Goal: Information Seeking & Learning: Learn about a topic

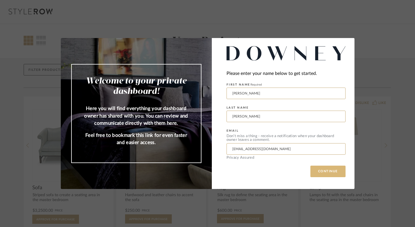
click at [323, 176] on button "CONTINUE" at bounding box center [327, 172] width 35 height 12
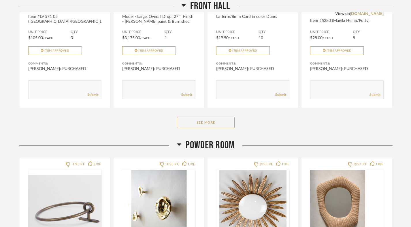
scroll to position [250, 0]
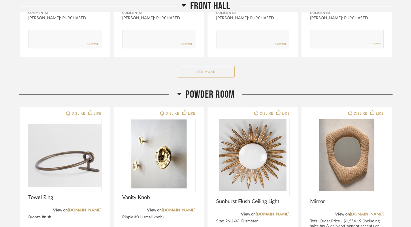
click at [202, 66] on button "See More" at bounding box center [206, 72] width 58 height 12
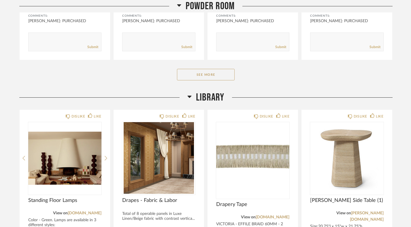
scroll to position [1106, 0]
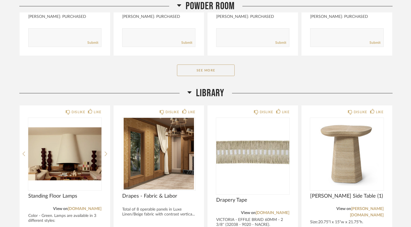
click at [223, 68] on button "See More" at bounding box center [206, 71] width 58 height 12
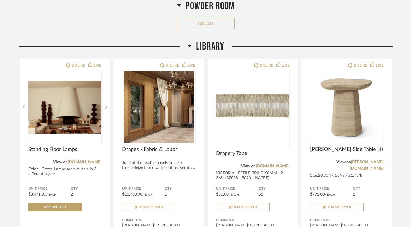
scroll to position [1455, 0]
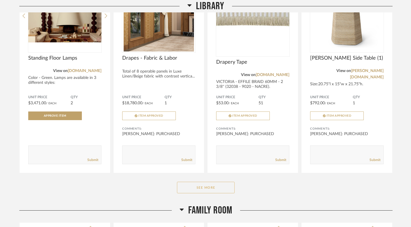
click at [219, 182] on button "See More" at bounding box center [206, 188] width 58 height 12
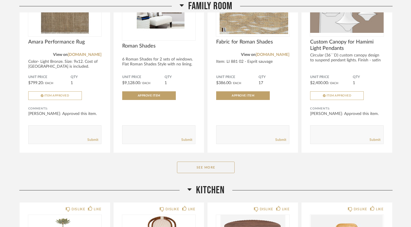
scroll to position [2613, 0]
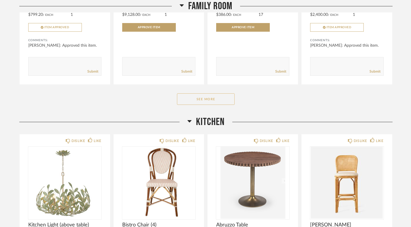
click at [196, 93] on button "See More" at bounding box center [206, 99] width 58 height 12
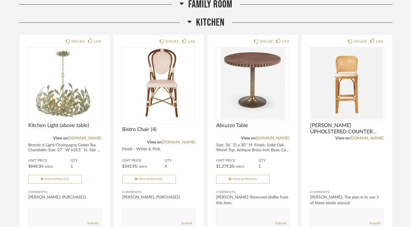
scroll to position [3590, 0]
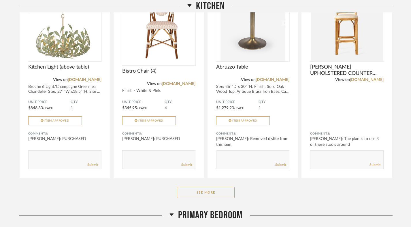
click at [206, 187] on div "See More" at bounding box center [205, 193] width 373 height 12
click at [207, 187] on button "See More" at bounding box center [206, 193] width 58 height 12
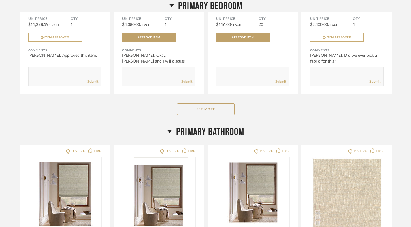
scroll to position [4158, 0]
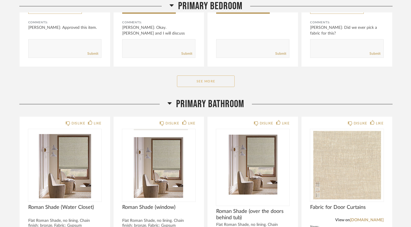
click at [198, 75] on button "See More" at bounding box center [206, 81] width 58 height 12
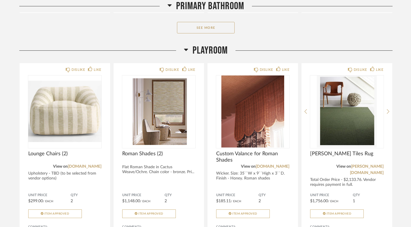
scroll to position [5255, 0]
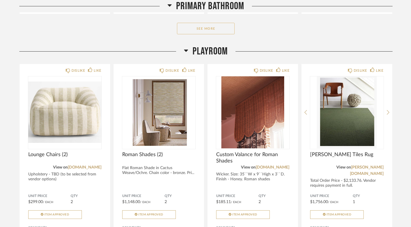
click at [210, 23] on button "See More" at bounding box center [206, 29] width 58 height 12
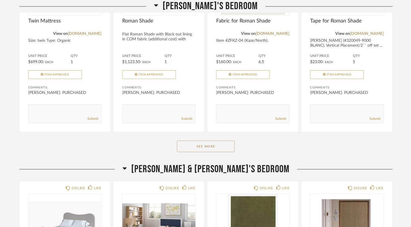
scroll to position [6073, 0]
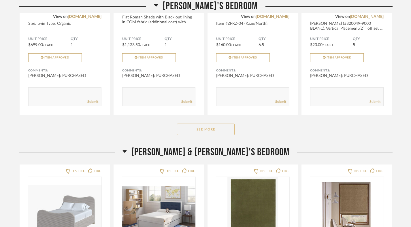
click at [215, 124] on button "See More" at bounding box center [206, 130] width 58 height 12
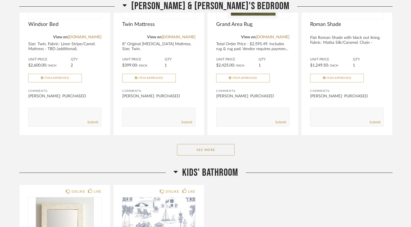
scroll to position [6902, 0]
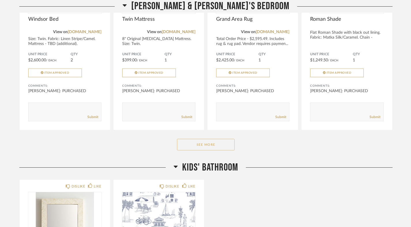
click at [214, 139] on button "See More" at bounding box center [206, 145] width 58 height 12
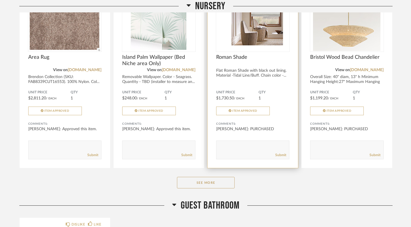
scroll to position [7742, 0]
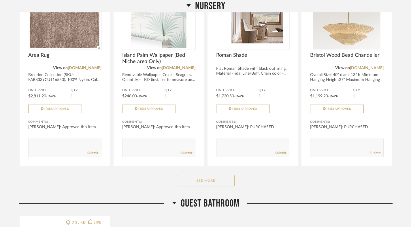
click at [211, 175] on button "See More" at bounding box center [206, 181] width 58 height 12
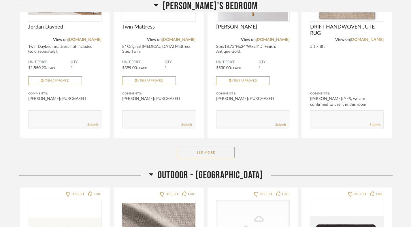
scroll to position [8467, 0]
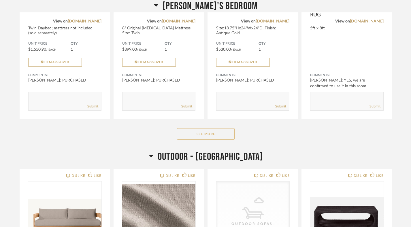
click at [212, 128] on button "See More" at bounding box center [206, 134] width 58 height 12
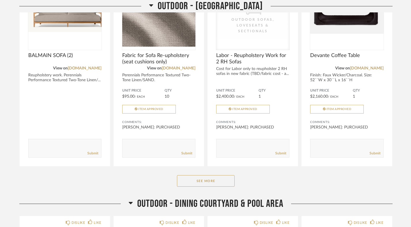
scroll to position [8894, 0]
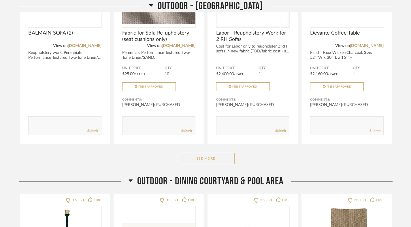
click at [197, 153] on button "See More" at bounding box center [206, 159] width 58 height 12
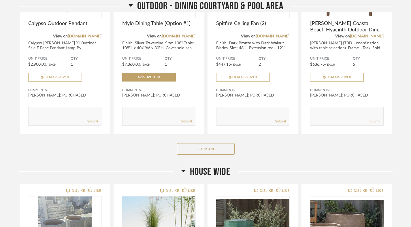
scroll to position [9363, 0]
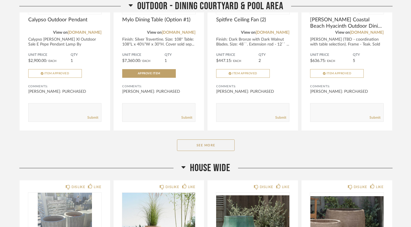
click at [197, 126] on div "Outdoor - Dining Courtyard & Pool Area DISLIKE LIKE Calypso Outdoor Pendant Vie…" at bounding box center [205, 36] width 373 height 251
click at [196, 139] on button "See More" at bounding box center [206, 145] width 58 height 12
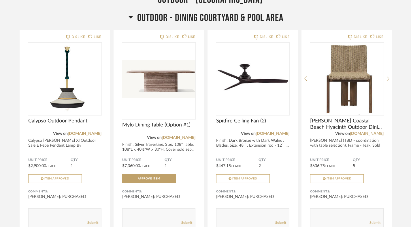
scroll to position [9260, 0]
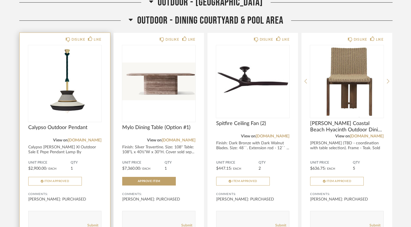
click at [0, 0] on img at bounding box center [0, 0] width 0 height 0
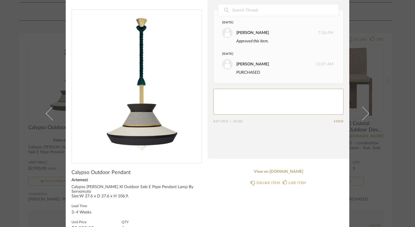
scroll to position [10, 0]
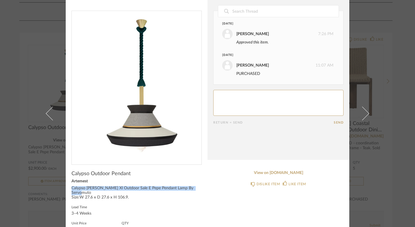
drag, startPoint x: 70, startPoint y: 188, endPoint x: 198, endPoint y: 190, distance: 127.6
click at [198, 190] on div "Calypso Guadalupe Xl Outdoor Sale E Pepe Pendant Lamp By Servomuto Size:W 27.6 …" at bounding box center [136, 193] width 130 height 14
copy div "Calypso Guadalupe Xl Outdoor Sale E Pepe Pendant Lamp By Servomuto"
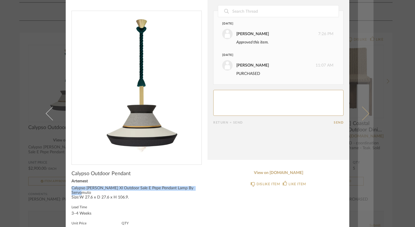
click at [364, 122] on link at bounding box center [366, 113] width 16 height 227
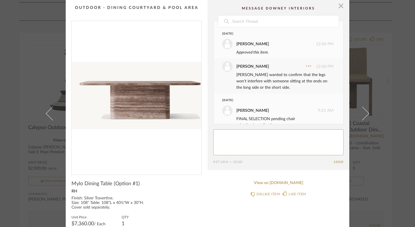
scroll to position [135, 0]
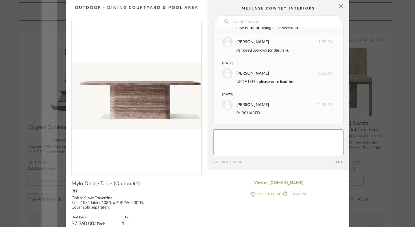
click at [41, 129] on link at bounding box center [49, 113] width 16 height 227
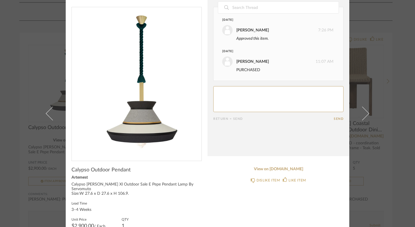
scroll to position [14, 0]
click at [13, 128] on div "× Date July 15th Marisa Lenger 7:26 PM Approved this item. July 29th Alison Dow…" at bounding box center [207, 113] width 415 height 227
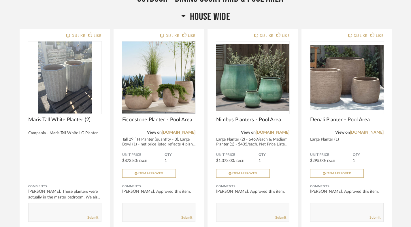
scroll to position [9772, 0]
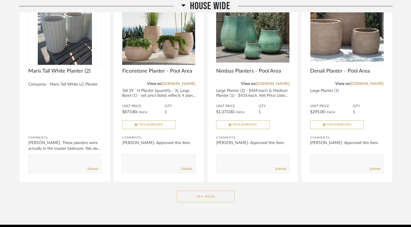
click at [190, 191] on button "See More" at bounding box center [206, 197] width 58 height 12
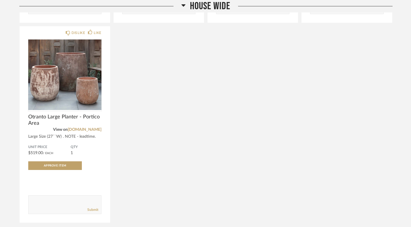
scroll to position [10382, 0]
